Goal: Task Accomplishment & Management: Complete application form

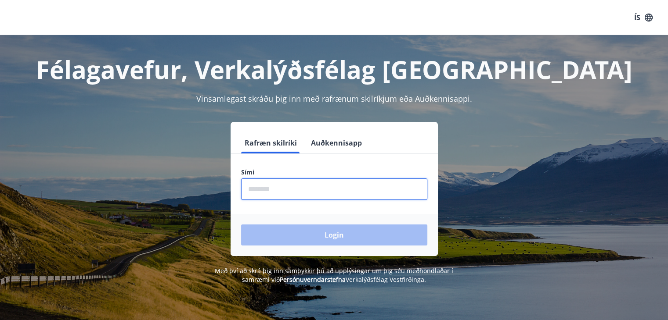
drag, startPoint x: 292, startPoint y: 187, endPoint x: 293, endPoint y: 196, distance: 8.4
click at [293, 196] on input "phone" at bounding box center [334, 190] width 186 height 22
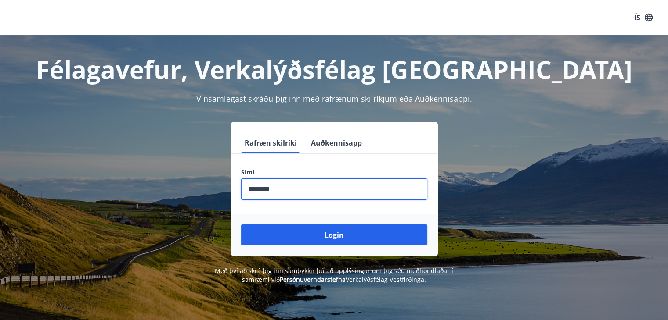
type input "********"
click at [241, 225] on button "Login" at bounding box center [334, 235] width 186 height 21
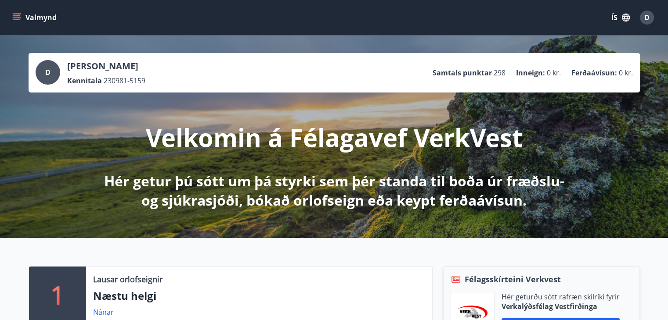
click at [18, 15] on icon "menu" at bounding box center [16, 17] width 9 height 9
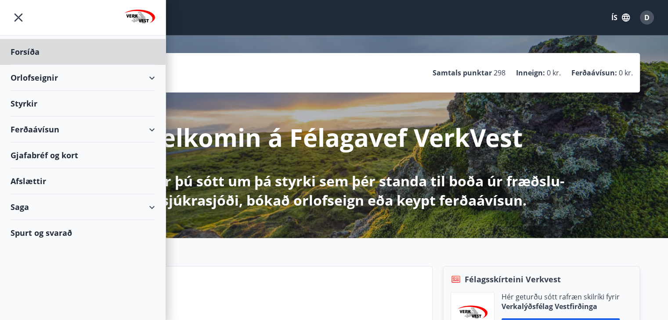
click at [32, 99] on div "Styrkir" at bounding box center [83, 104] width 144 height 26
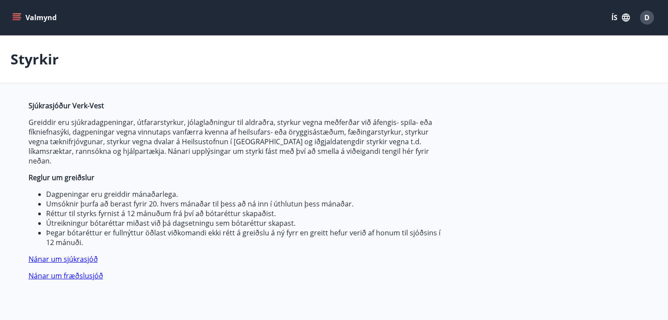
type input "***"
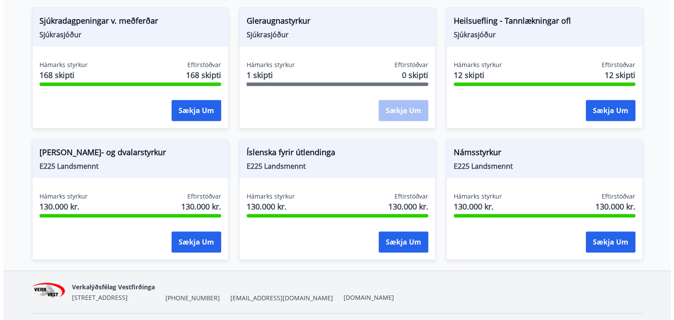
scroll to position [759, 0]
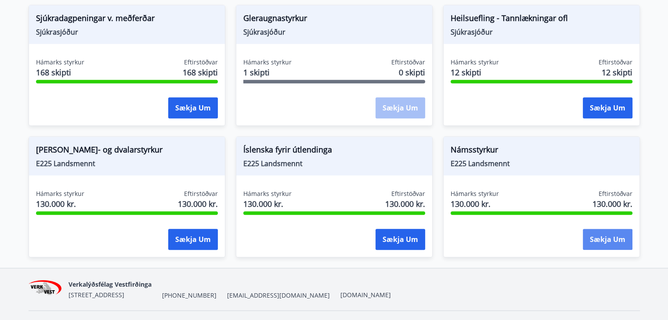
click at [613, 232] on button "Sækja um" at bounding box center [607, 239] width 50 height 21
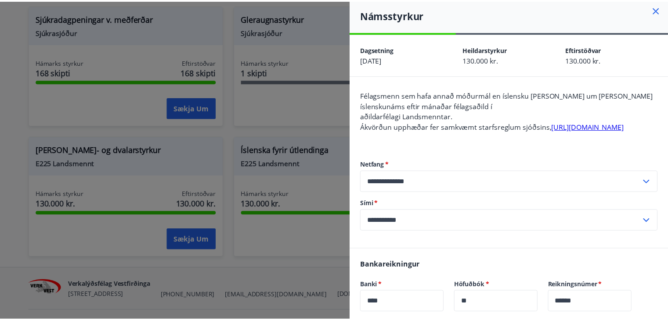
scroll to position [0, 0]
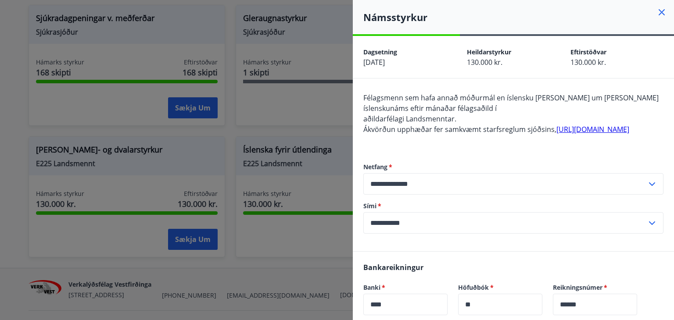
click at [657, 10] on icon at bounding box center [662, 12] width 11 height 11
